Goal: Task Accomplishment & Management: Use online tool/utility

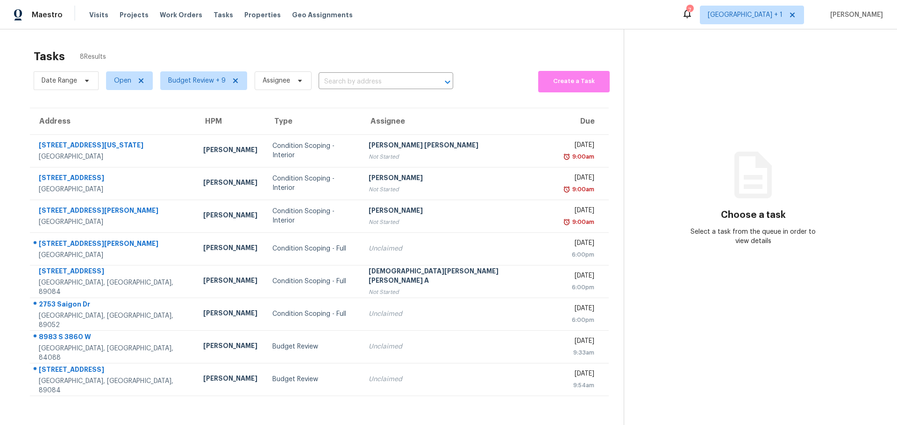
scroll to position [36, 0]
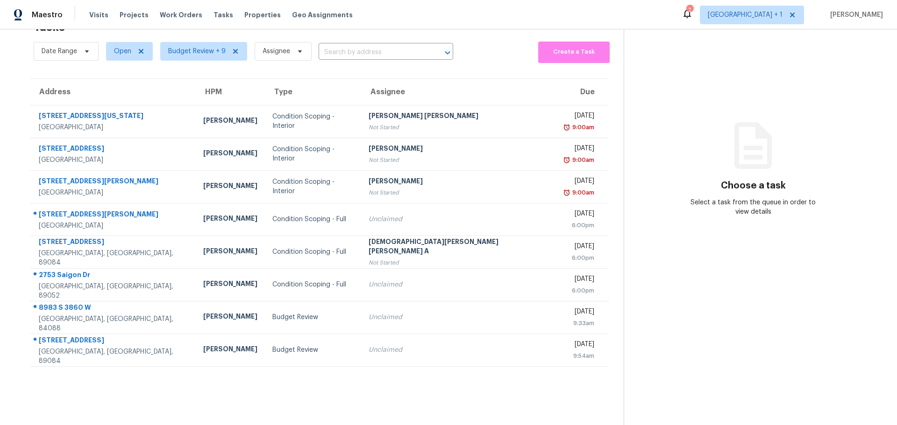
click at [245, 16] on span "Properties" at bounding box center [262, 14] width 36 height 9
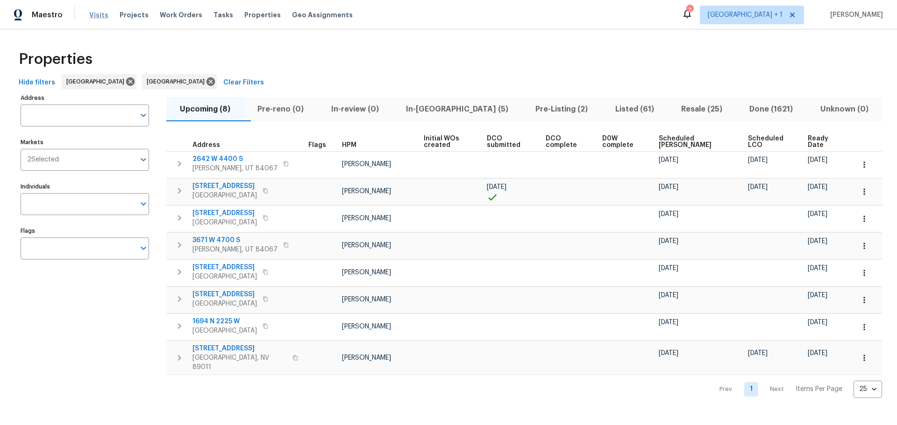
click at [101, 11] on span "Visits" at bounding box center [98, 14] width 19 height 9
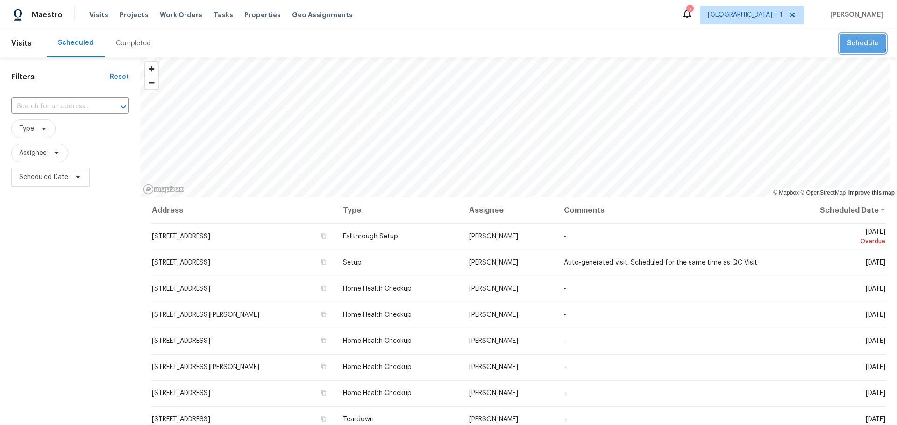
click at [848, 42] on span "Schedule" at bounding box center [862, 44] width 31 height 12
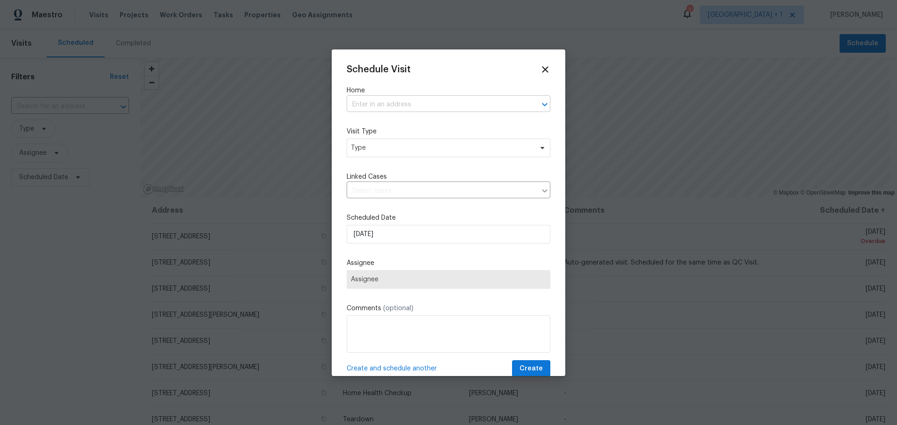
click at [364, 99] on input "text" at bounding box center [435, 105] width 177 height 14
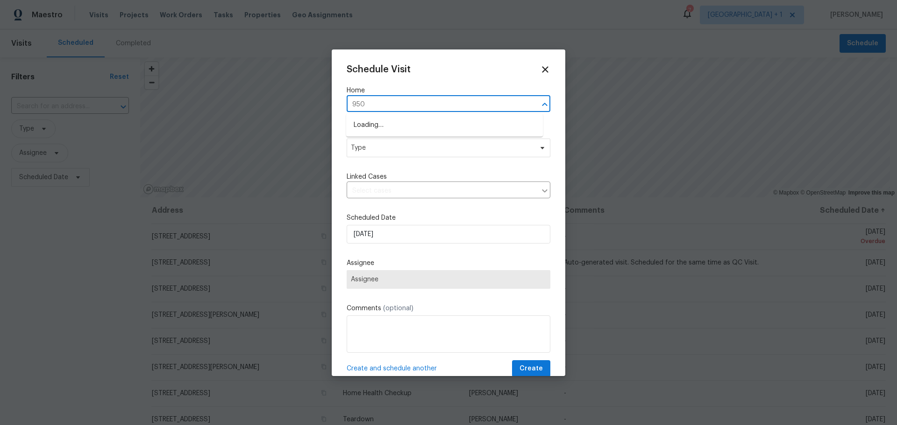
type input "9509"
click at [408, 139] on li "[STREET_ADDRESS]" at bounding box center [444, 140] width 197 height 15
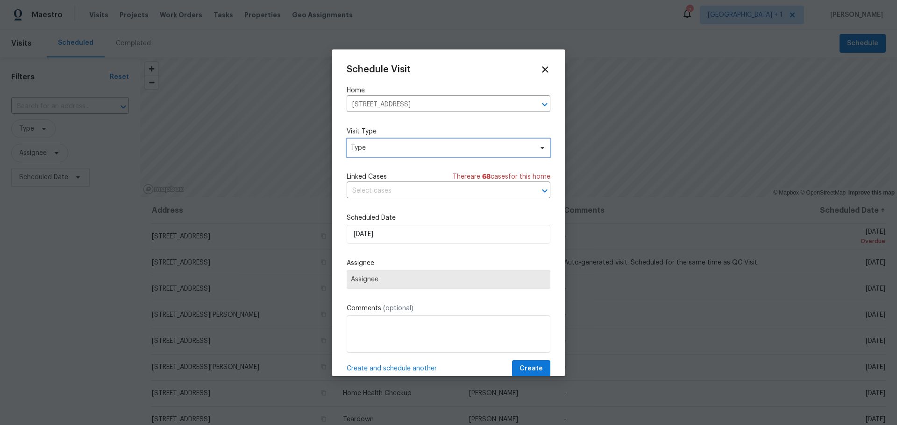
click at [400, 146] on span "Type" at bounding box center [442, 147] width 182 height 9
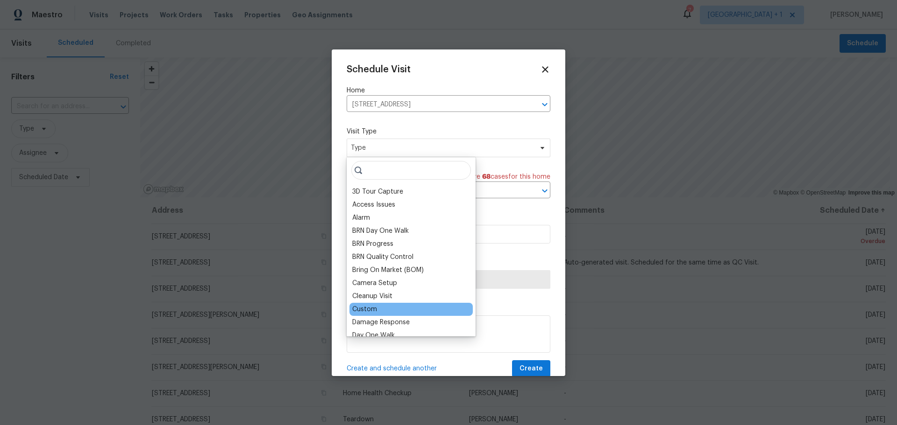
click at [397, 307] on div "Custom" at bounding box center [410, 309] width 123 height 13
click at [362, 310] on div "Custom" at bounding box center [364, 309] width 25 height 9
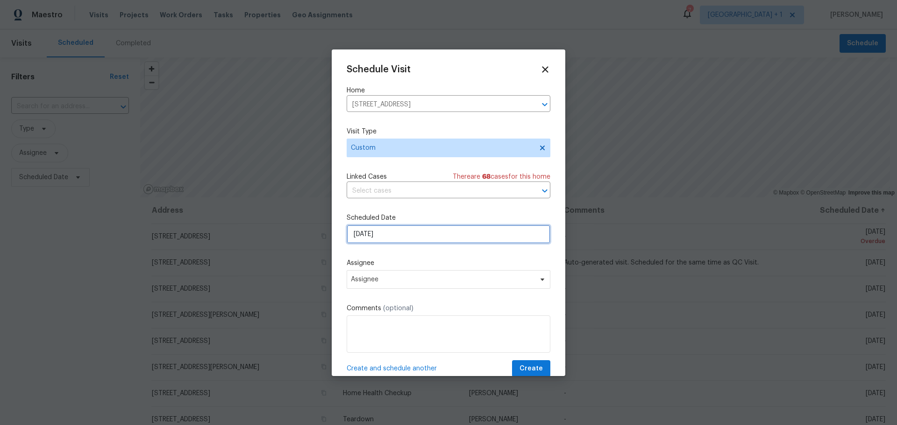
click at [377, 241] on input "[DATE]" at bounding box center [449, 234] width 204 height 19
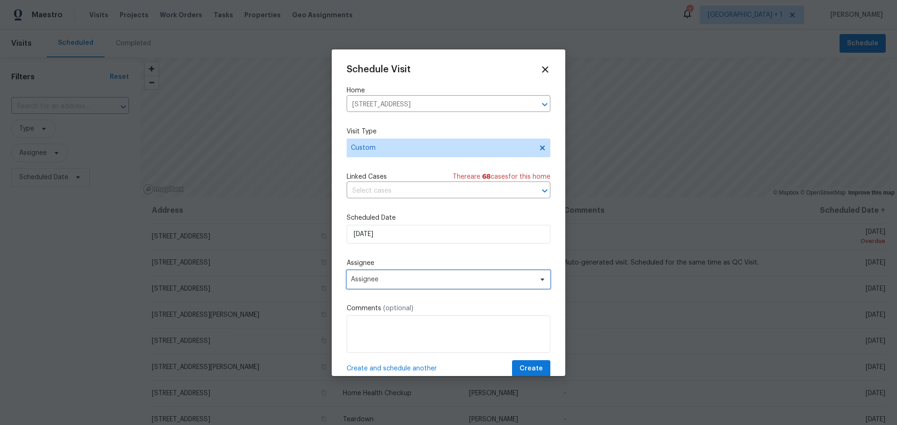
click at [381, 275] on span "Assignee" at bounding box center [449, 279] width 204 height 19
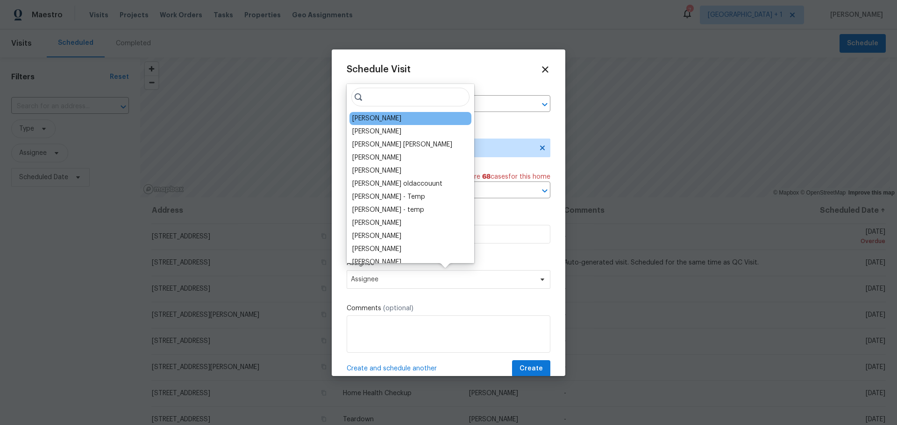
click at [364, 124] on div "[PERSON_NAME]" at bounding box center [410, 118] width 122 height 13
click at [375, 99] on input "search" at bounding box center [410, 97] width 118 height 19
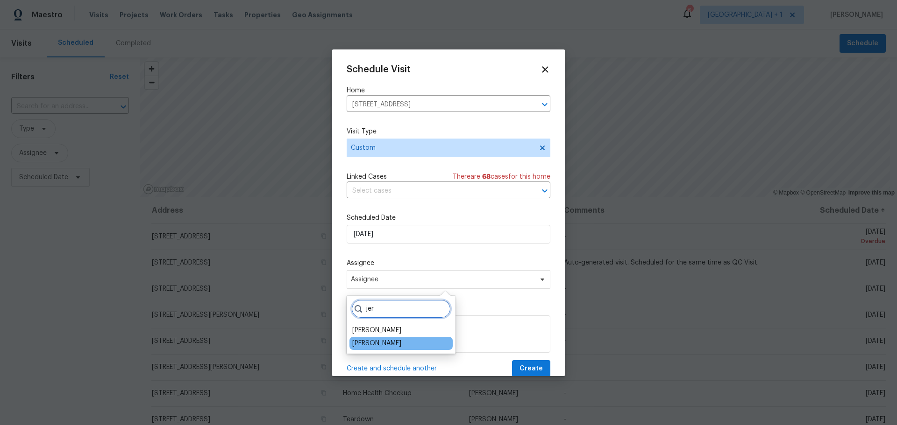
type input "jer"
click at [376, 349] on div "[PERSON_NAME]" at bounding box center [400, 343] width 103 height 13
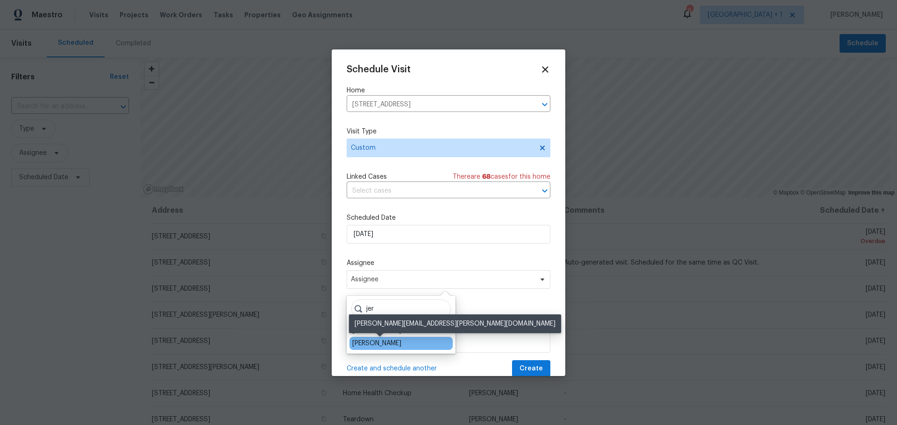
click at [375, 344] on div "[PERSON_NAME]" at bounding box center [376, 343] width 49 height 9
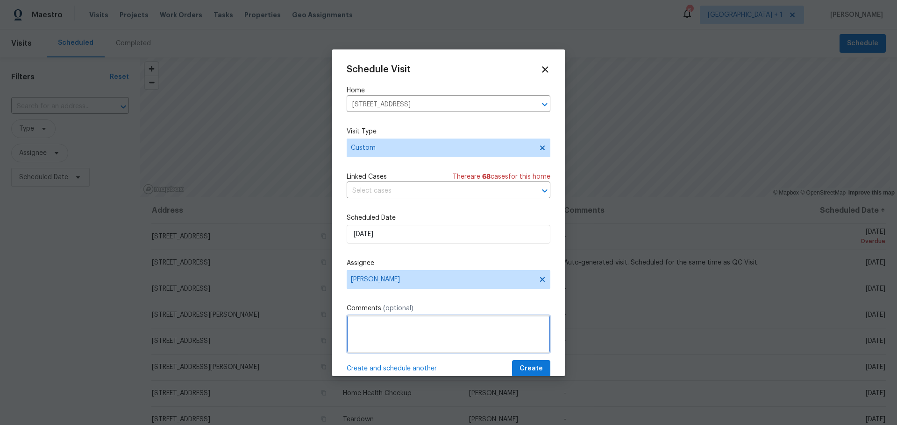
click at [386, 332] on textarea at bounding box center [449, 334] width 204 height 37
type textarea "FALLTHROUGH"
click at [519, 364] on span "Create" at bounding box center [530, 369] width 23 height 12
